Goal: Task Accomplishment & Management: Use online tool/utility

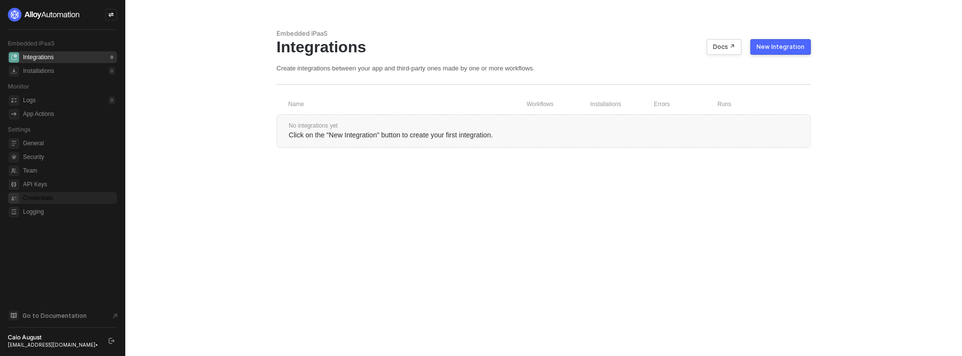
click at [53, 193] on span "Credentials" at bounding box center [69, 198] width 92 height 12
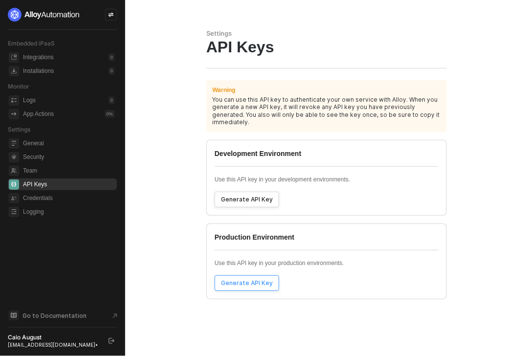
click at [269, 275] on button "Generate API Key" at bounding box center [247, 283] width 65 height 16
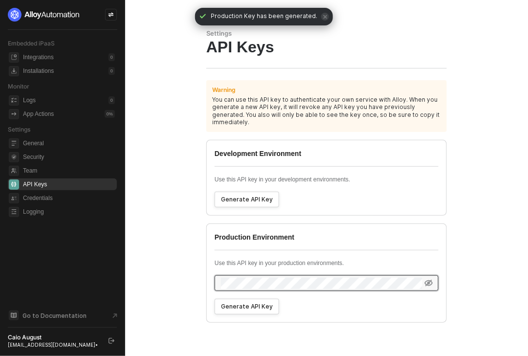
click at [425, 279] on icon at bounding box center [429, 283] width 9 height 8
